Goal: Information Seeking & Learning: Find specific page/section

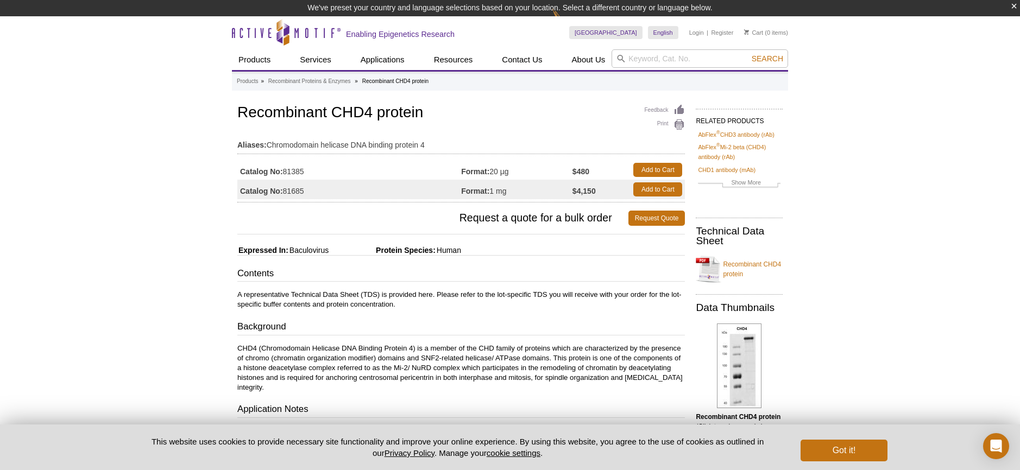
click at [544, 327] on h3 "Background" at bounding box center [460, 327] width 447 height 15
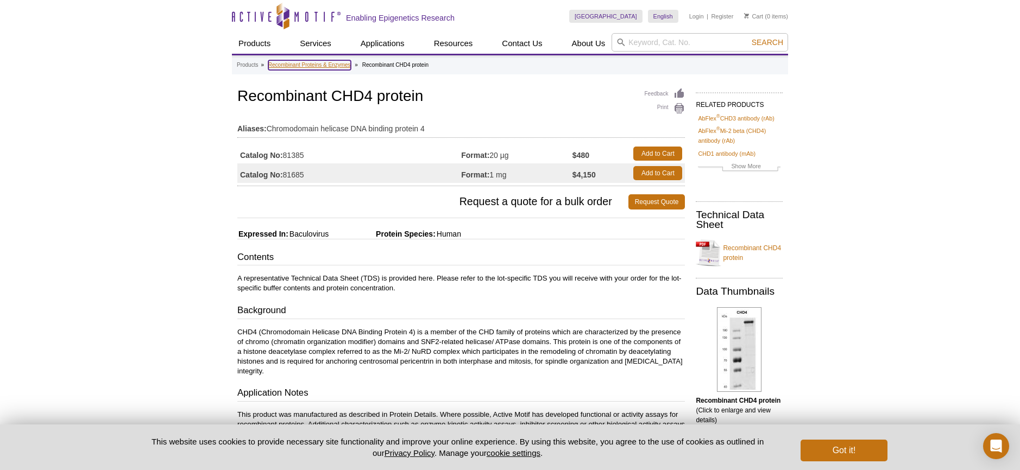
click at [307, 68] on link "Recombinant Proteins & Enzymes" at bounding box center [309, 65] width 83 height 10
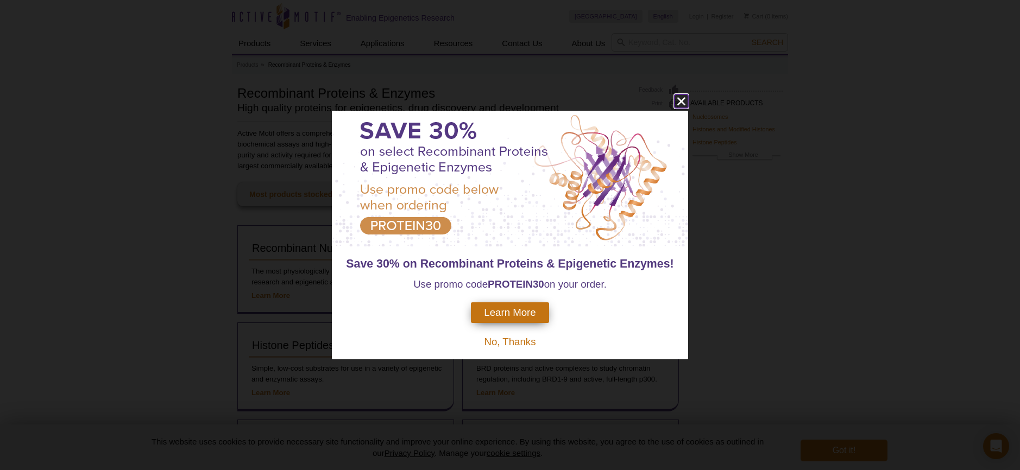
click at [679, 98] on icon "close" at bounding box center [681, 101] width 14 height 14
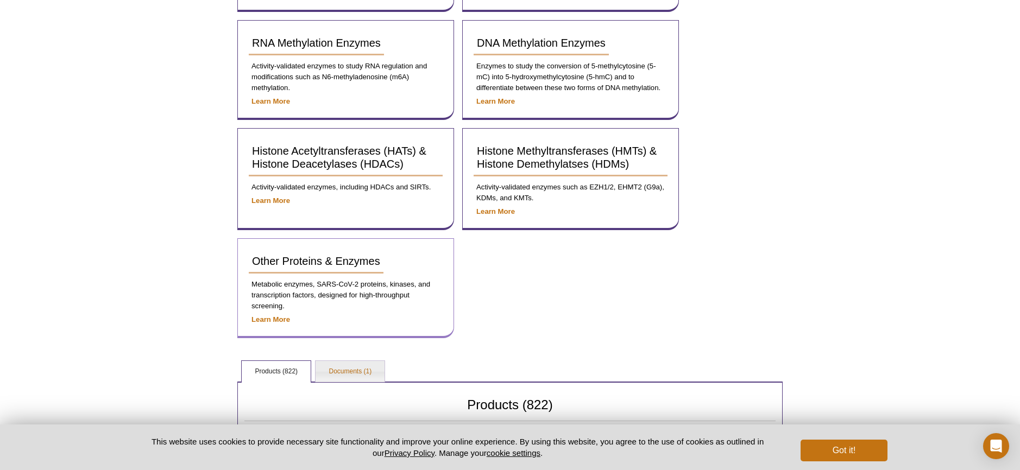
scroll to position [404, 0]
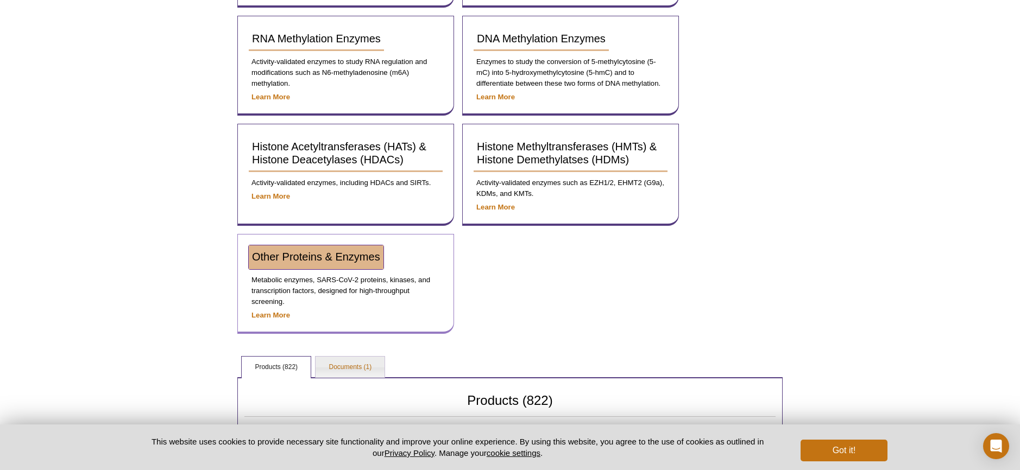
click at [318, 250] on link "Other Proteins & Enzymes" at bounding box center [316, 257] width 135 height 24
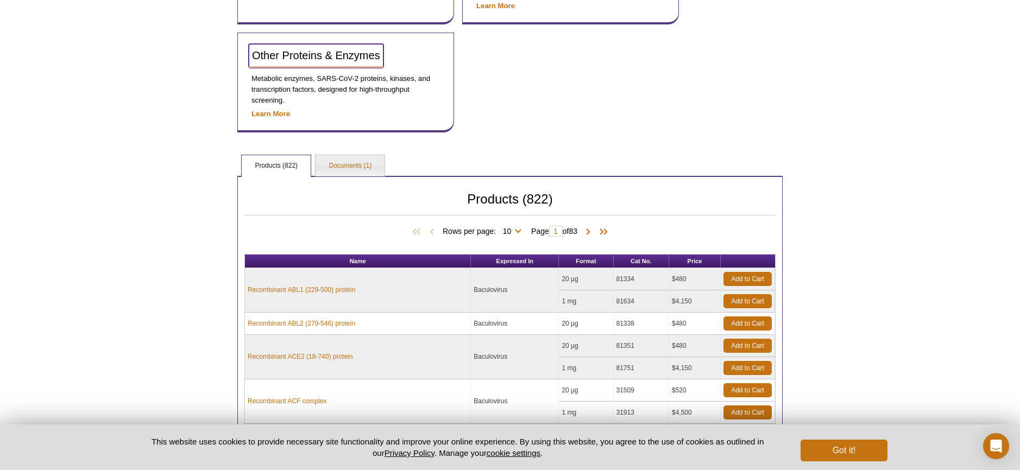
scroll to position [607, 0]
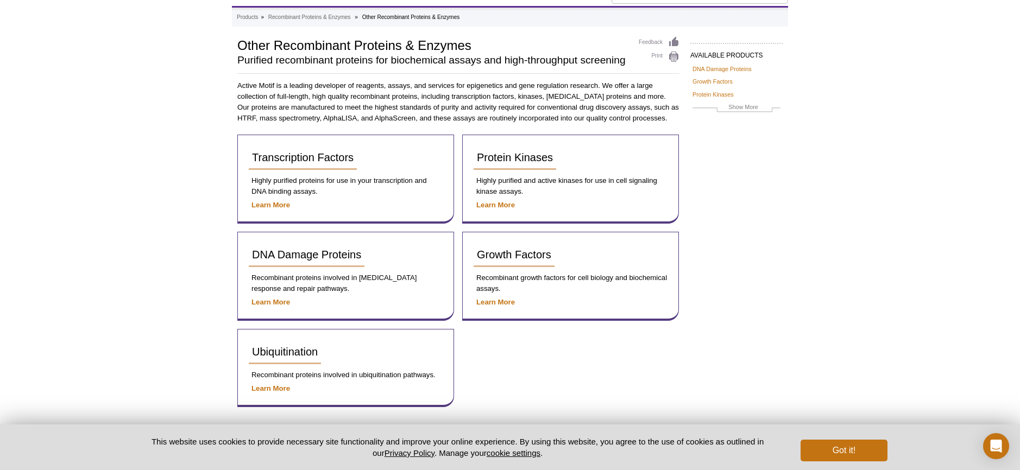
scroll to position [47, 0]
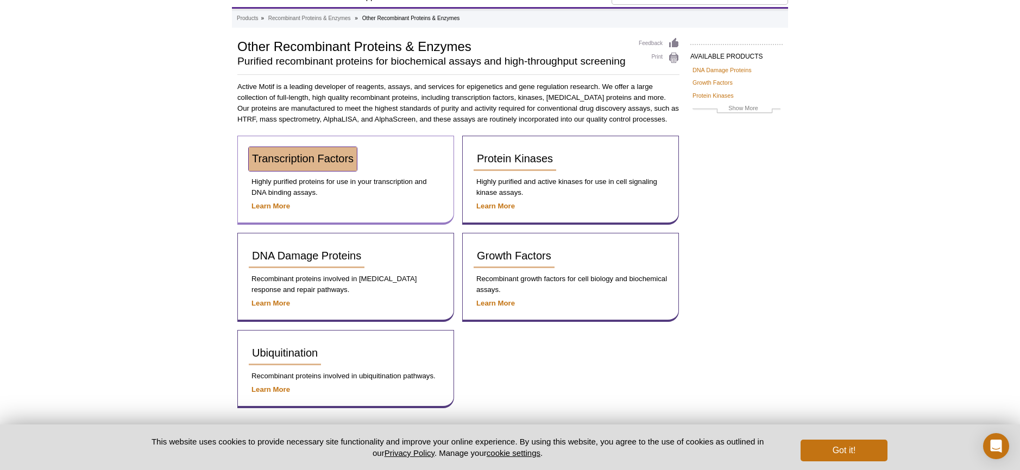
click at [272, 159] on span "Transcription Factors" at bounding box center [303, 159] width 102 height 12
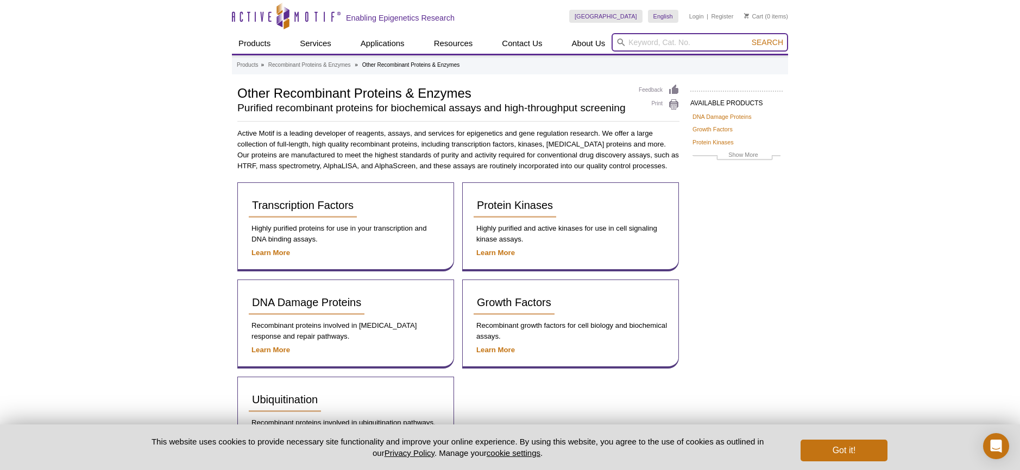
click at [674, 42] on input "search" at bounding box center [699, 42] width 176 height 18
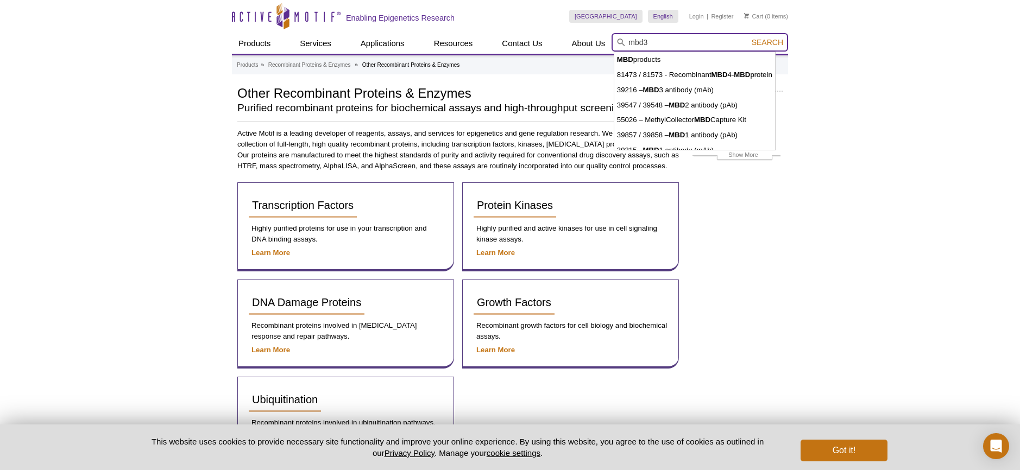
type input "mbd3"
click at [748, 37] on button "Search" at bounding box center [767, 42] width 38 height 10
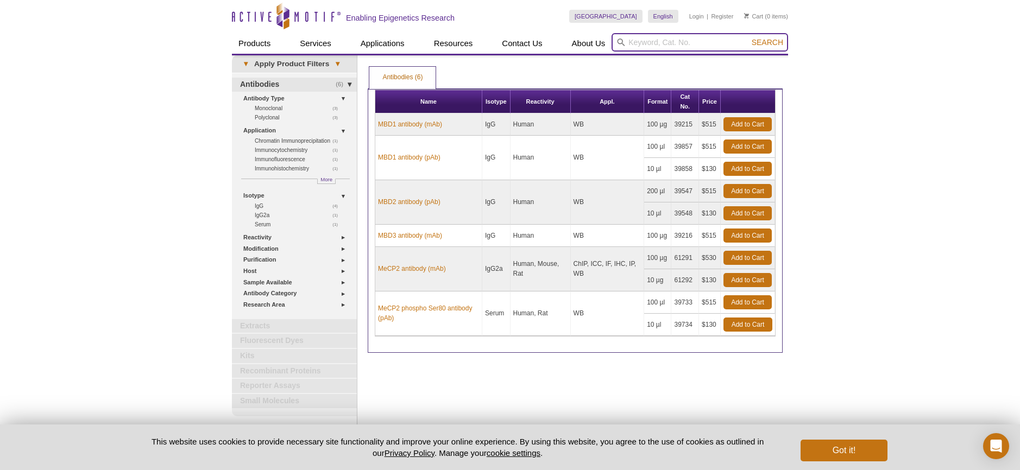
click at [676, 37] on input "search" at bounding box center [699, 42] width 176 height 18
type input "chd4"
click at [748, 37] on button "Search" at bounding box center [767, 42] width 38 height 10
click at [775, 41] on span "Search" at bounding box center [767, 42] width 31 height 9
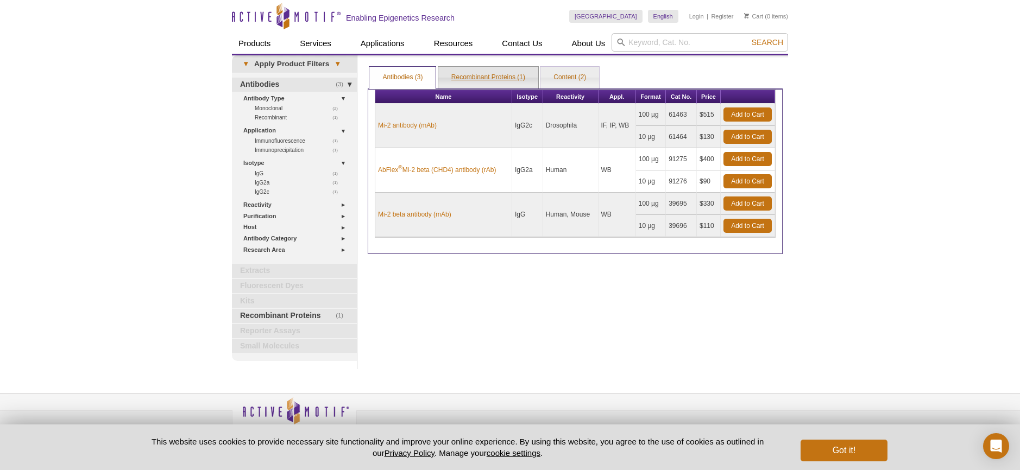
click at [502, 78] on link "Recombinant Proteins (1)" at bounding box center [488, 78] width 100 height 22
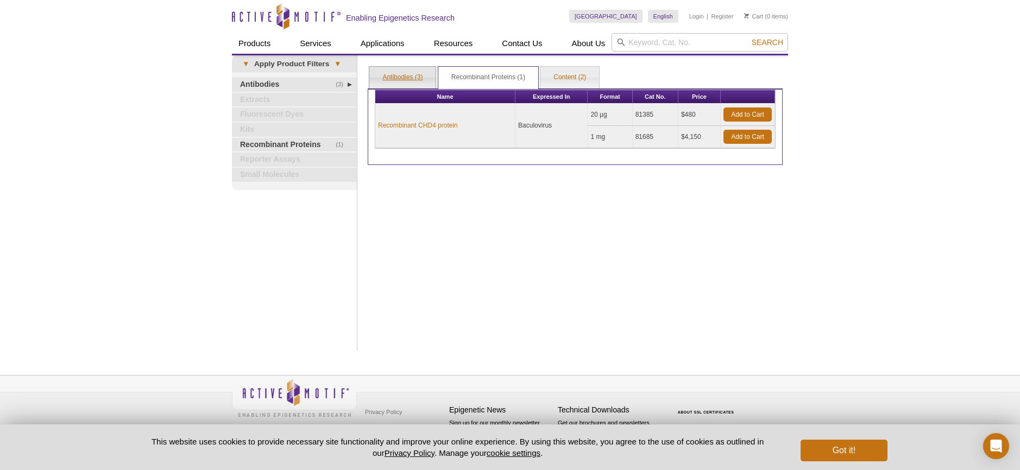
click at [406, 77] on link "Antibodies (3)" at bounding box center [402, 78] width 66 height 22
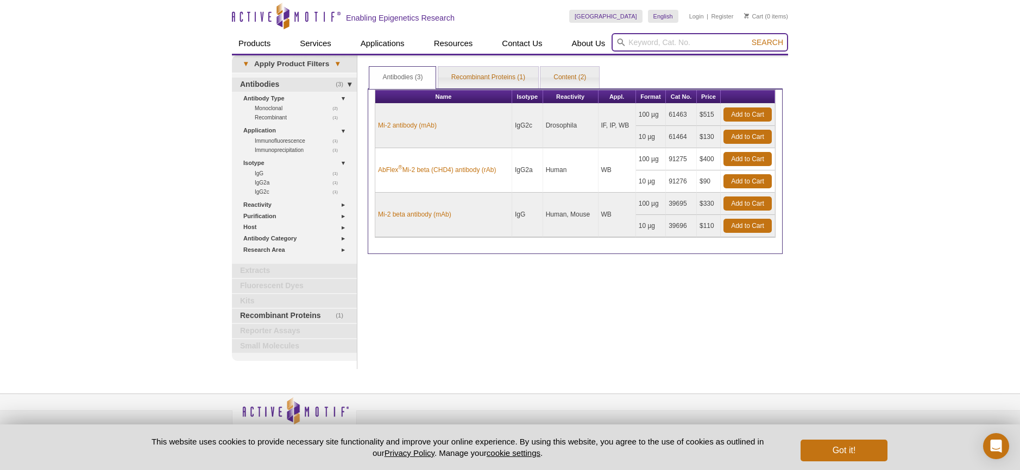
click at [689, 39] on input "search" at bounding box center [699, 42] width 176 height 18
click at [748, 37] on button "Search" at bounding box center [767, 42] width 38 height 10
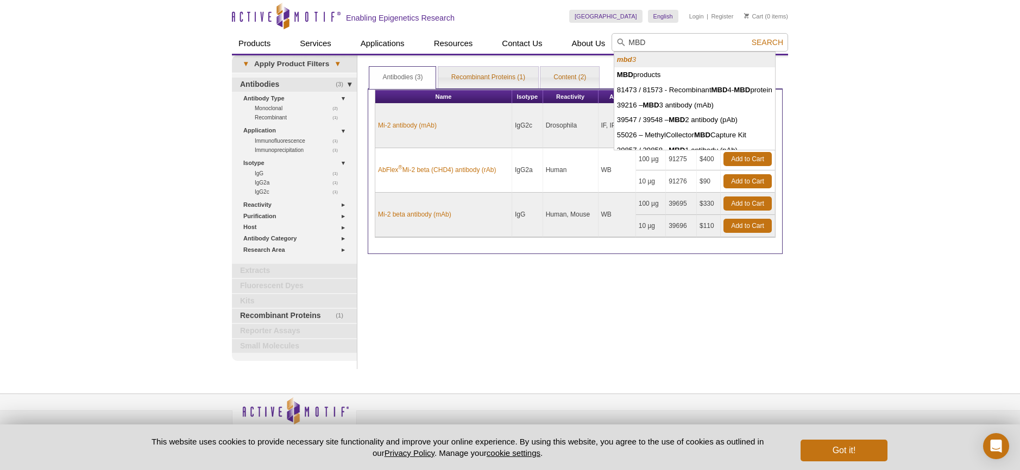
click at [656, 55] on li "mbd 3" at bounding box center [694, 59] width 161 height 15
type input "mbd3"
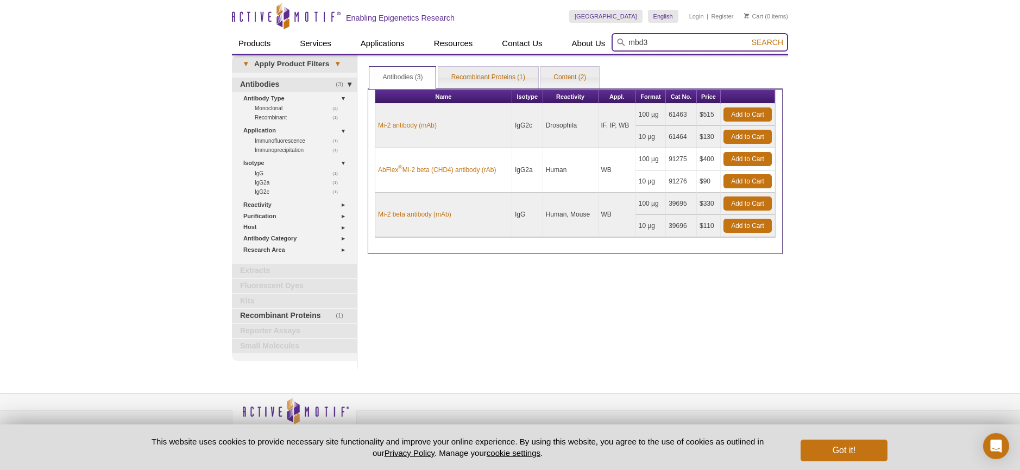
scroll to position [2, 0]
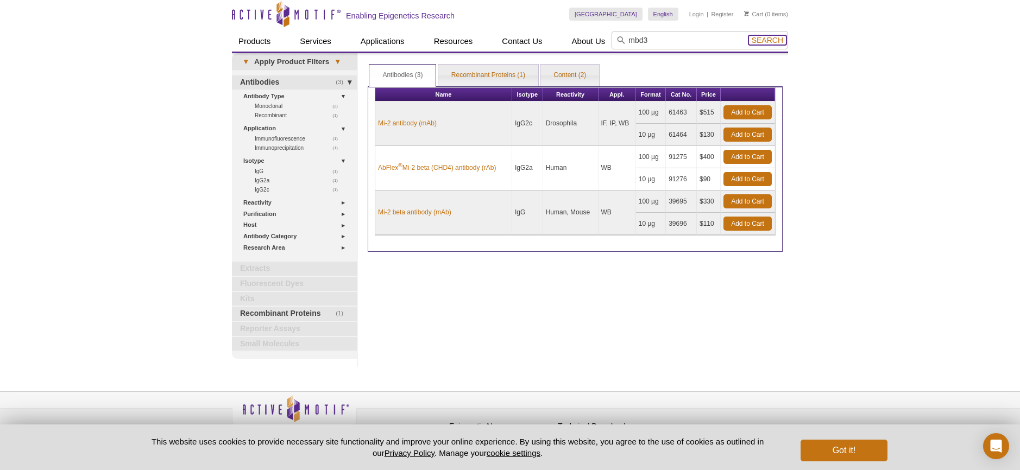
click at [771, 44] on span "Search" at bounding box center [767, 40] width 31 height 9
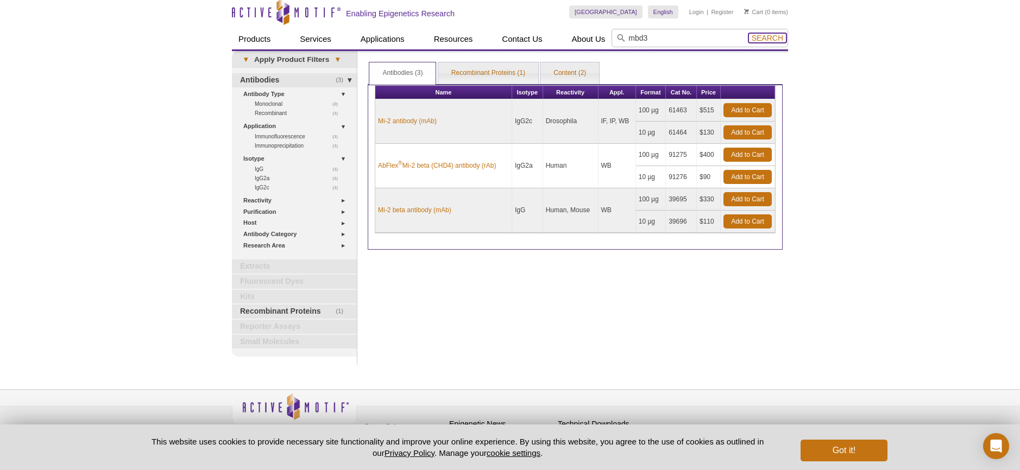
click at [767, 36] on span "Search" at bounding box center [767, 38] width 31 height 9
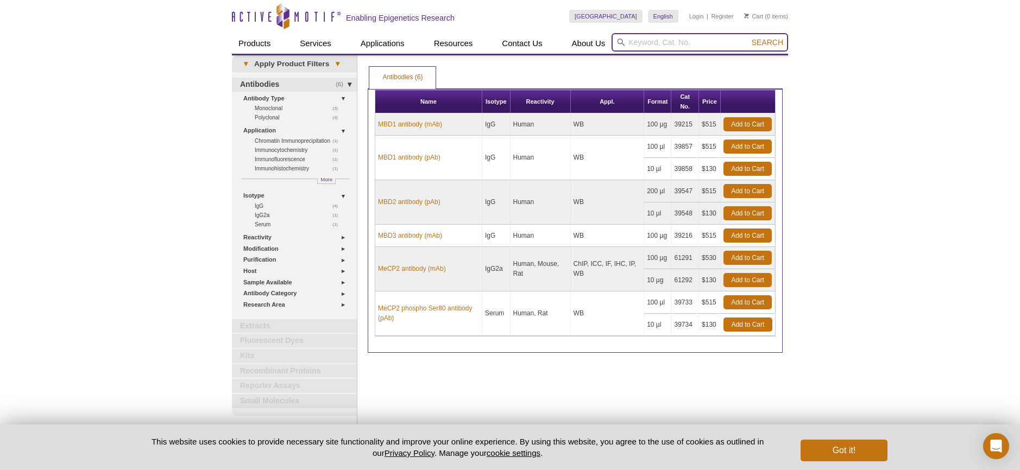
click at [676, 44] on input "search" at bounding box center [699, 42] width 176 height 18
click at [680, 43] on input "search" at bounding box center [699, 42] width 176 height 18
type input "CHD4"
click at [748, 37] on button "Search" at bounding box center [767, 42] width 38 height 10
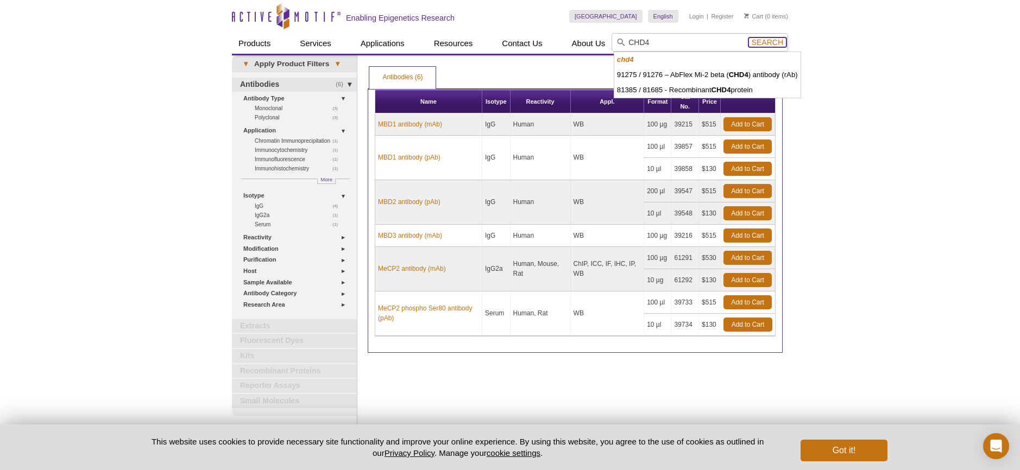
click at [769, 47] on button "Search" at bounding box center [767, 42] width 38 height 10
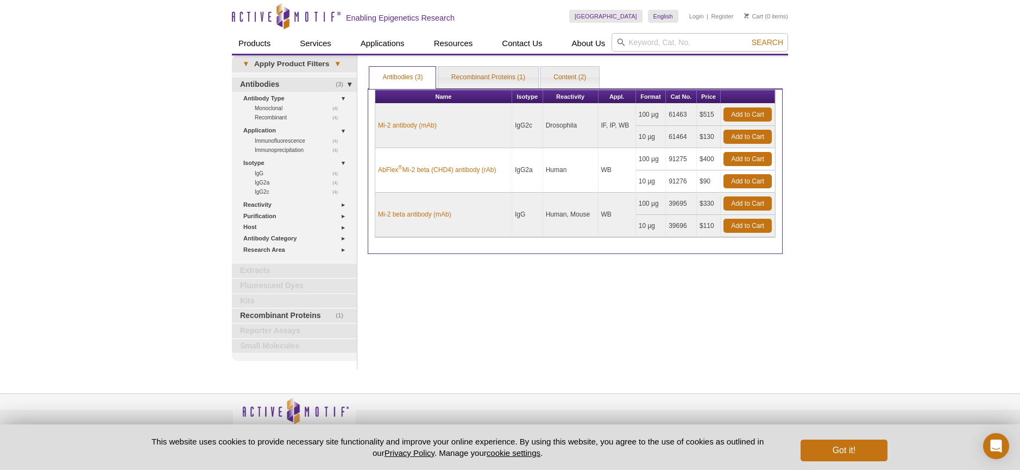
drag, startPoint x: 731, startPoint y: 78, endPoint x: 643, endPoint y: 78, distance: 88.0
click at [730, 78] on ul "Antibodies (3) Recombinant Proteins (1) Content (2)" at bounding box center [575, 76] width 415 height 23
click at [501, 79] on link "Recombinant Proteins (1)" at bounding box center [488, 78] width 100 height 22
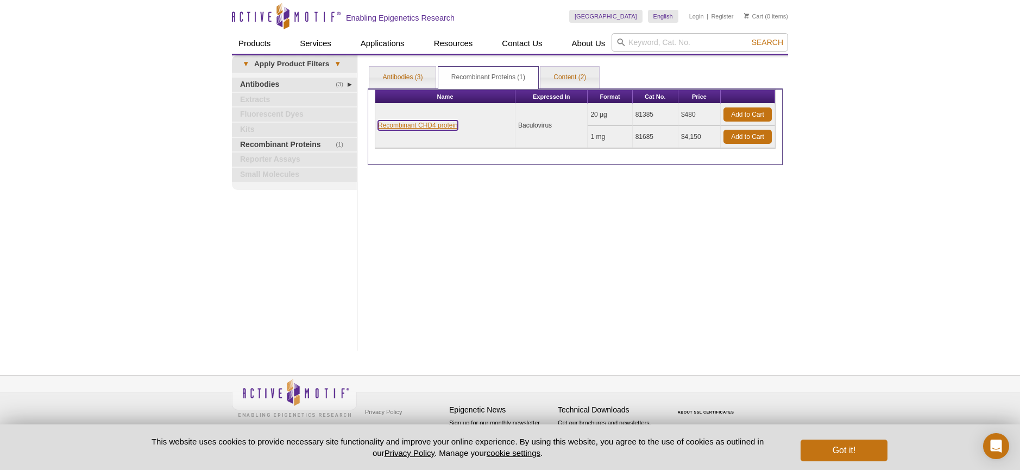
click at [409, 128] on link "Recombinant CHD4 protein" at bounding box center [418, 126] width 80 height 10
